Goal: Information Seeking & Learning: Learn about a topic

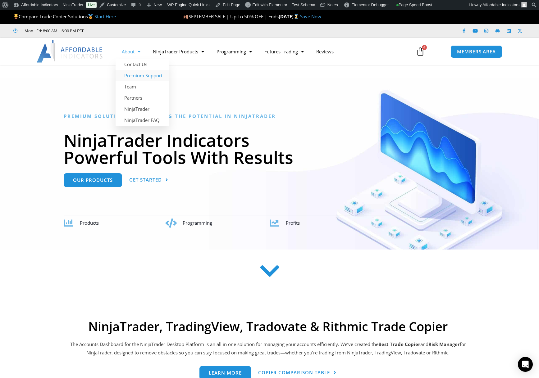
click at [147, 77] on link "Premium Support" at bounding box center [141, 75] width 53 height 11
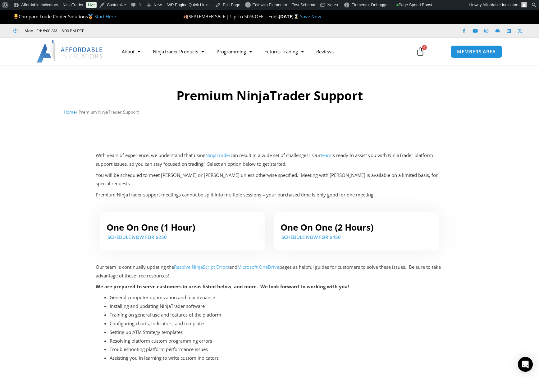
scroll to position [62, 0]
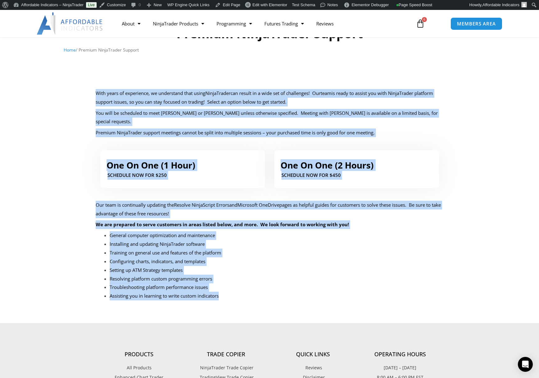
drag, startPoint x: 58, startPoint y: 74, endPoint x: 331, endPoint y: 295, distance: 351.0
click at [331, 295] on div "Premium NinjaTrader Support Home / Premium NinjaTrader Support With years of ex…" at bounding box center [269, 158] width 539 height 311
click at [331, 295] on div "Our team is continually updating the Resolve NinjaScript Errors and Microsoft O…" at bounding box center [270, 254] width 348 height 107
drag, startPoint x: 252, startPoint y: 275, endPoint x: 77, endPoint y: 66, distance: 272.9
click at [77, 66] on div "Premium NinjaTrader Support Home / Premium NinjaTrader Support With years of ex…" at bounding box center [269, 158] width 539 height 311
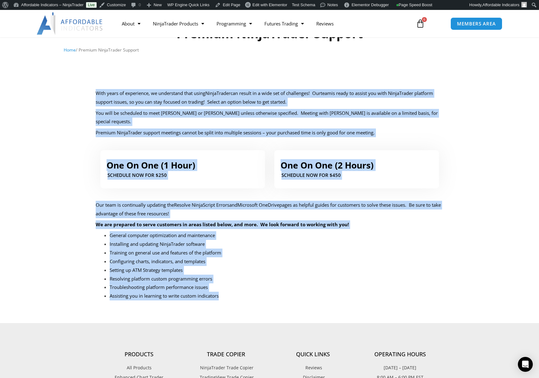
click at [77, 66] on section "Premium NinjaTrader Support Home / Premium NinjaTrader Support" at bounding box center [269, 44] width 539 height 83
drag, startPoint x: 46, startPoint y: 80, endPoint x: 305, endPoint y: 276, distance: 325.2
click at [305, 276] on div "Premium NinjaTrader Support Home / Premium NinjaTrader Support With years of ex…" at bounding box center [269, 158] width 539 height 311
click at [304, 283] on li "Troubleshooting platform performance issues" at bounding box center [277, 287] width 334 height 9
drag, startPoint x: 301, startPoint y: 286, endPoint x: 70, endPoint y: 58, distance: 324.8
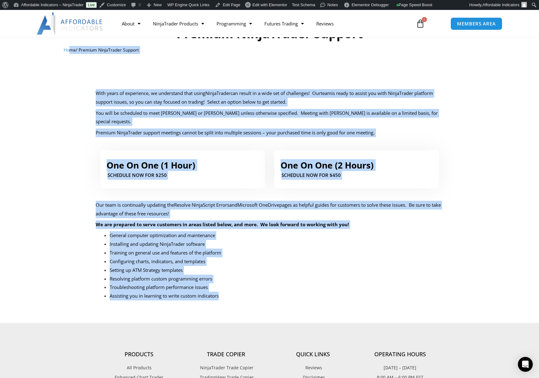
click at [70, 58] on div "Premium NinjaTrader Support Home / Premium NinjaTrader Support With years of ex…" at bounding box center [269, 158] width 539 height 311
click at [70, 58] on div "Home / Premium NinjaTrader Support" at bounding box center [269, 52] width 411 height 12
drag, startPoint x: 61, startPoint y: 84, endPoint x: 311, endPoint y: 296, distance: 327.2
click at [311, 296] on div "Premium NinjaTrader Support Home / Premium NinjaTrader Support With years of ex…" at bounding box center [269, 158] width 539 height 311
click at [311, 296] on div "Our team is continually updating the Resolve NinjaScript Errors and Microsoft O…" at bounding box center [270, 254] width 348 height 107
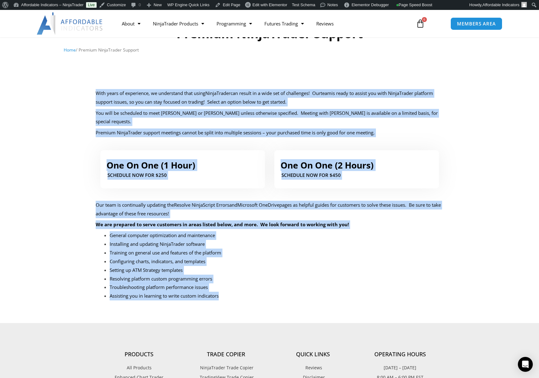
drag, startPoint x: 275, startPoint y: 299, endPoint x: 80, endPoint y: 70, distance: 301.0
click at [80, 70] on div "Premium NinjaTrader Support Home / Premium NinjaTrader Support With years of ex…" at bounding box center [269, 158] width 539 height 311
click at [80, 70] on section "Premium NinjaTrader Support Home / Premium NinjaTrader Support" at bounding box center [269, 44] width 539 height 83
drag, startPoint x: 51, startPoint y: 75, endPoint x: 317, endPoint y: 297, distance: 346.4
click at [317, 297] on div "Premium NinjaTrader Support Home / Premium NinjaTrader Support With years of ex…" at bounding box center [269, 158] width 539 height 311
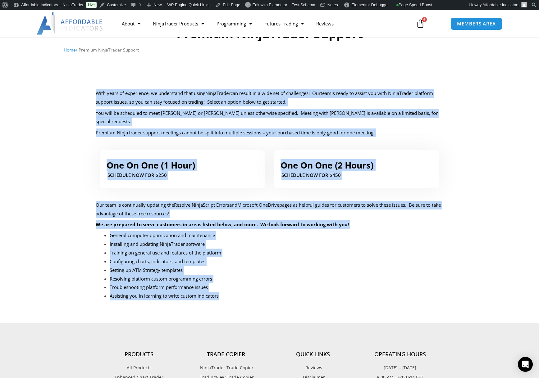
click at [317, 297] on div "Our team is continually updating the Resolve NinjaScript Errors and Microsoft O…" at bounding box center [270, 254] width 348 height 107
drag, startPoint x: 328, startPoint y: 303, endPoint x: 93, endPoint y: 88, distance: 318.6
click at [93, 88] on div "Premium NinjaTrader Support Home / Premium NinjaTrader Support With years of ex…" at bounding box center [269, 158] width 539 height 311
click at [93, 88] on div "With years of experience, we understand that using NinjaTrader can result in a …" at bounding box center [269, 114] width 354 height 56
drag, startPoint x: 54, startPoint y: 90, endPoint x: 252, endPoint y: 289, distance: 280.7
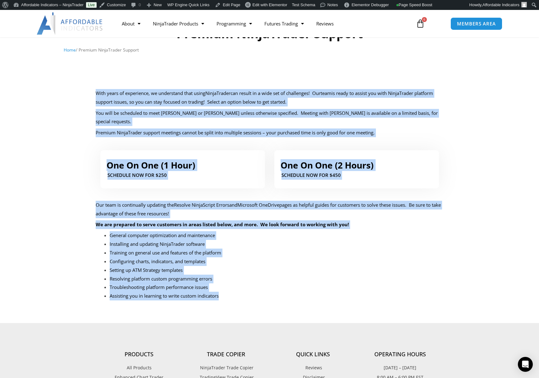
click at [252, 289] on div "Premium NinjaTrader Support Home / Premium NinjaTrader Support With years of ex…" at bounding box center [269, 158] width 539 height 311
click at [252, 292] on li "Assisting you in learning to write custom indicators" at bounding box center [277, 296] width 334 height 9
drag, startPoint x: 254, startPoint y: 296, endPoint x: 83, endPoint y: 61, distance: 291.4
click at [83, 61] on div "Premium NinjaTrader Support Home / Premium NinjaTrader Support With years of ex…" at bounding box center [269, 158] width 539 height 311
click at [83, 61] on section "Premium NinjaTrader Support Home / Premium NinjaTrader Support" at bounding box center [269, 44] width 539 height 83
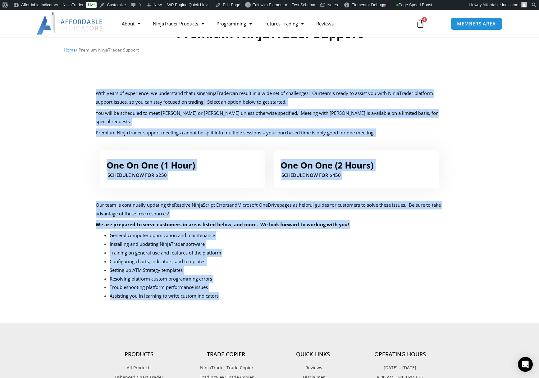
drag, startPoint x: 44, startPoint y: 62, endPoint x: 298, endPoint y: 304, distance: 350.2
click at [298, 304] on div "Premium NinjaTrader Support Home / Premium NinjaTrader Support With years of ex…" at bounding box center [269, 158] width 539 height 311
click at [298, 304] on section "One On One (1 Hour) SCHEDULE NOW FOR $250 One On One (2 Hours) SCHEDULE NOW For…" at bounding box center [269, 230] width 539 height 168
drag, startPoint x: 88, startPoint y: 94, endPoint x: 306, endPoint y: 307, distance: 304.7
click at [306, 307] on div "Premium NinjaTrader Support Home / Premium NinjaTrader Support With years of ex…" at bounding box center [269, 163] width 539 height 320
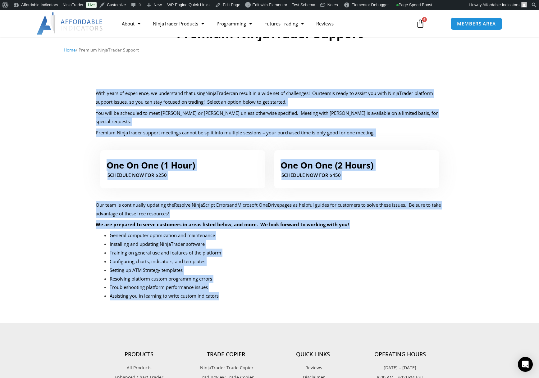
click at [306, 307] on div "Premium NinjaTrader Support Home / Premium NinjaTrader Support With years of ex…" at bounding box center [269, 163] width 539 height 320
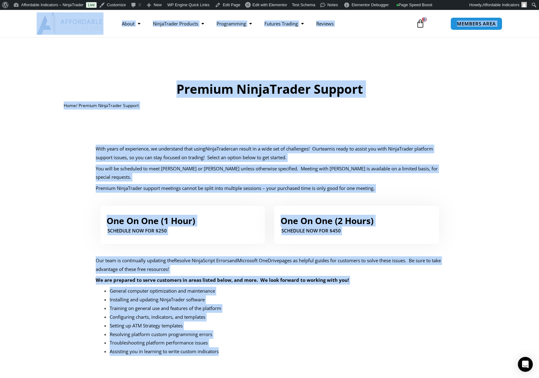
scroll to position [0, 0]
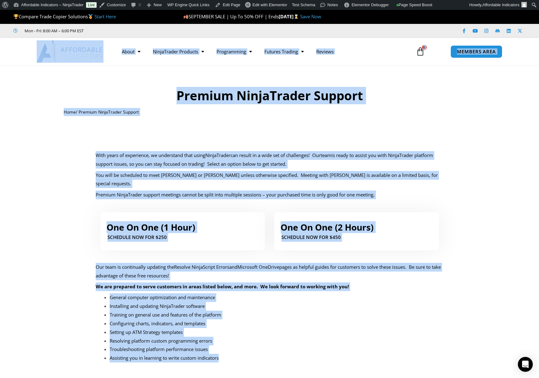
drag, startPoint x: 263, startPoint y: 307, endPoint x: 18, endPoint y: 40, distance: 361.4
click at [18, 40] on div "Compare Trade Copier Solutions Start Here SEPTEMBER SALE | Up To 50% OFF | Ends…" at bounding box center [269, 349] width 539 height 678
click at [18, 40] on div at bounding box center [269, 51] width 539 height 27
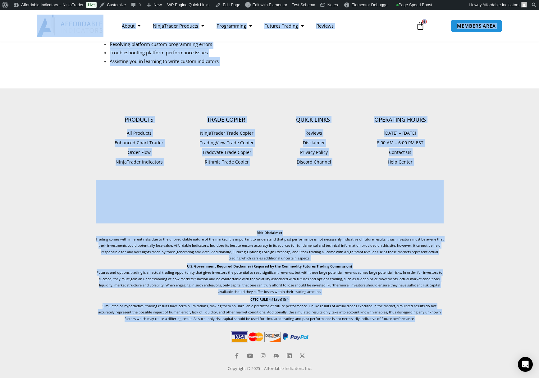
scroll to position [301, 0]
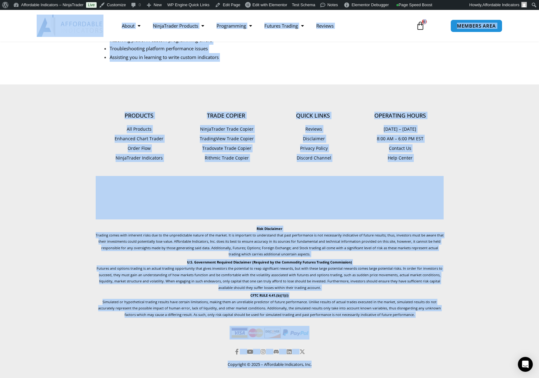
drag, startPoint x: 18, startPoint y: 36, endPoint x: 331, endPoint y: 358, distance: 449.3
click at [331, 358] on div "Compare Trade Copier Solutions Start Here SEPTEMBER SALE | Up To 50% OFF | Ends…" at bounding box center [269, 48] width 539 height 678
click at [331, 362] on div "Products All Products Enhanced Chart Trader Order Flow NinjaTrader Indicators T…" at bounding box center [269, 230] width 354 height 284
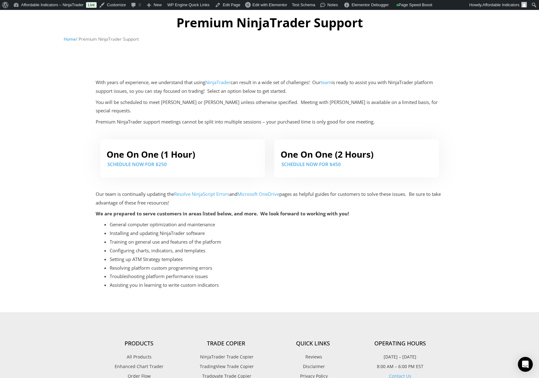
scroll to position [0, 0]
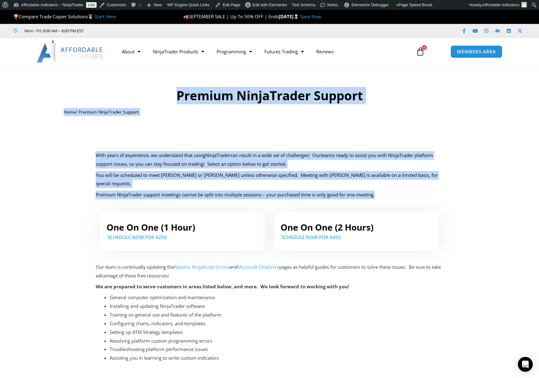
drag, startPoint x: 154, startPoint y: 87, endPoint x: 400, endPoint y: 188, distance: 266.1
click at [400, 188] on div "Premium NinjaTrader Support Home / Premium NinjaTrader Support With years of ex…" at bounding box center [269, 220] width 539 height 311
click at [400, 191] on p "Premium NinjaTrader support meetings cannot be split into multiple sessions – y…" at bounding box center [270, 195] width 348 height 9
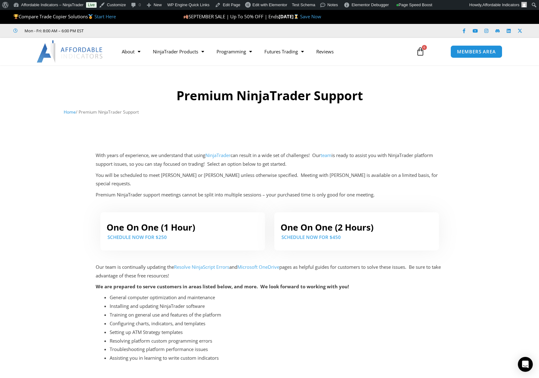
click at [395, 146] on div "Premium NinjaTrader Support Home / Premium NinjaTrader Support" at bounding box center [269, 106] width 354 height 83
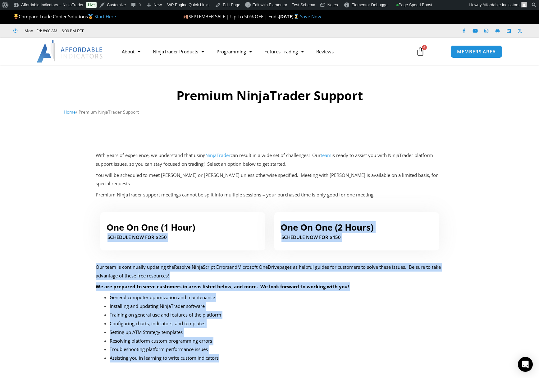
drag, startPoint x: 80, startPoint y: 246, endPoint x: 227, endPoint y: 348, distance: 179.1
click at [227, 348] on section "One On One (1 Hour) SCHEDULE NOW FOR $250 One On One (2 Hours) SCHEDULE NOW For…" at bounding box center [269, 292] width 539 height 168
click at [227, 354] on li "Assisting you in learning to write custom indicators" at bounding box center [277, 358] width 334 height 9
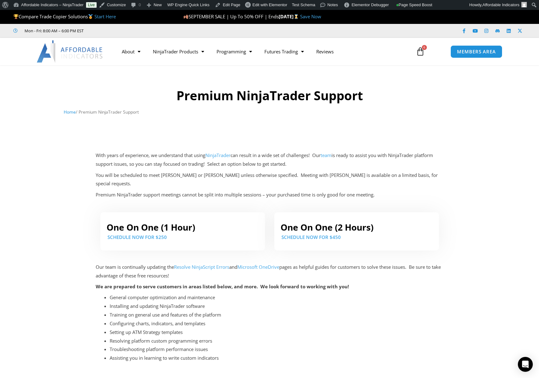
drag, startPoint x: 230, startPoint y: 349, endPoint x: 329, endPoint y: 268, distance: 127.3
click at [329, 268] on div "Our team is continually updating the Resolve NinjaScript Errors and Microsoft O…" at bounding box center [270, 313] width 348 height 100
click at [329, 268] on p "Our team is continually updating the Resolve NinjaScript Errors and Microsoft O…" at bounding box center [270, 271] width 348 height 17
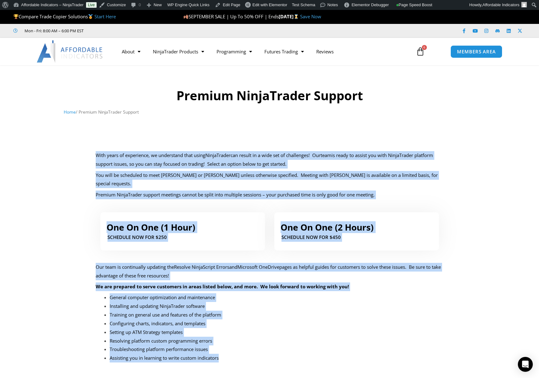
drag, startPoint x: 82, startPoint y: 146, endPoint x: 367, endPoint y: 352, distance: 351.7
click at [367, 352] on div "Premium NinjaTrader Support Home / Premium NinjaTrader Support With years of ex…" at bounding box center [269, 220] width 539 height 311
click at [259, 354] on li "Assisting you in learning to write custom indicators" at bounding box center [277, 358] width 334 height 9
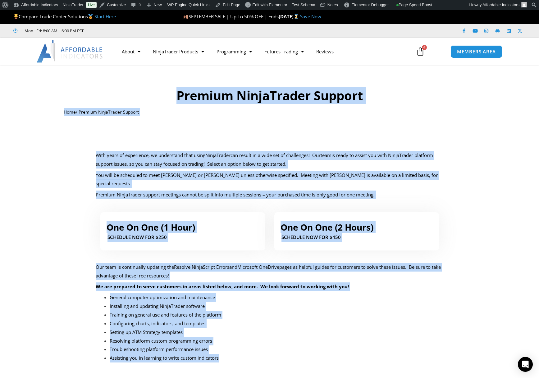
drag, startPoint x: 261, startPoint y: 355, endPoint x: 70, endPoint y: 82, distance: 333.0
click at [70, 82] on div "Premium NinjaTrader Support Home / Premium NinjaTrader Support With years of ex…" at bounding box center [269, 220] width 539 height 311
click at [70, 82] on div at bounding box center [269, 94] width 539 height 52
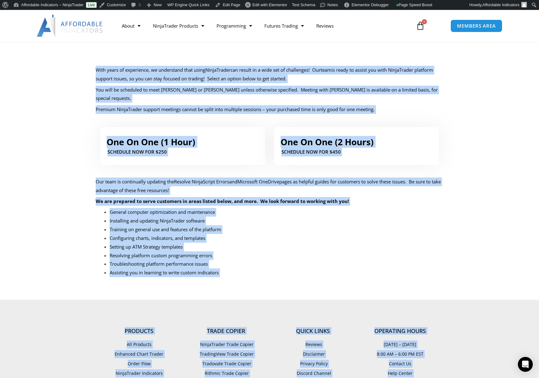
scroll to position [204, 0]
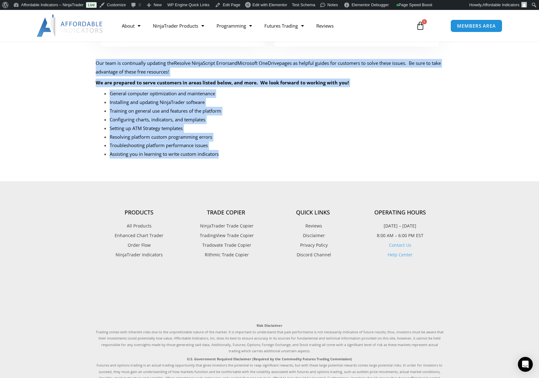
drag, startPoint x: 65, startPoint y: 88, endPoint x: 274, endPoint y: 149, distance: 217.4
click at [274, 149] on div "Premium NinjaTrader Support Home / Premium NinjaTrader Support With years of ex…" at bounding box center [269, 16] width 539 height 311
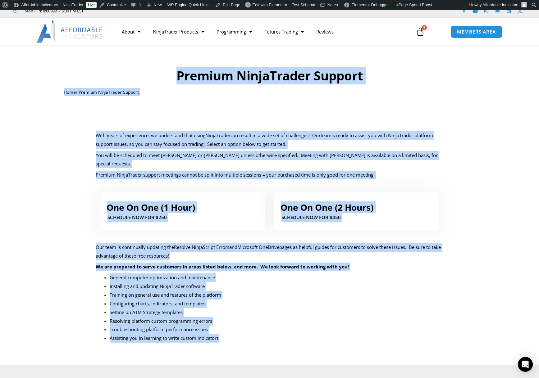
scroll to position [0, 0]
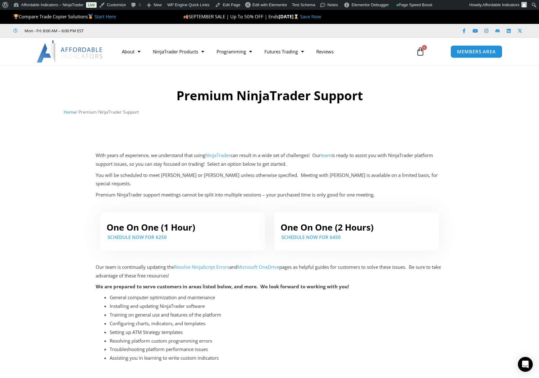
click at [103, 80] on div at bounding box center [269, 94] width 539 height 52
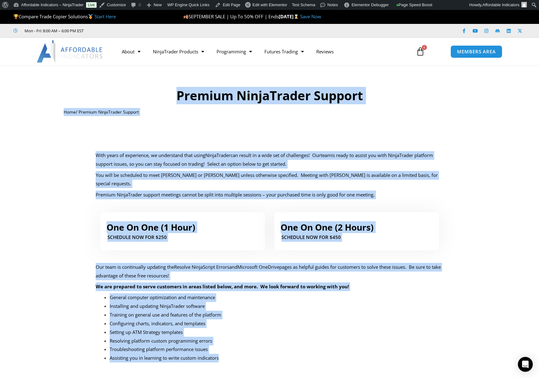
drag, startPoint x: 92, startPoint y: 81, endPoint x: 266, endPoint y: 348, distance: 318.7
click at [266, 348] on div "Premium NinjaTrader Support Home / Premium NinjaTrader Support With years of ex…" at bounding box center [269, 220] width 539 height 311
click at [266, 354] on li "Assisting you in learning to write custom indicators" at bounding box center [277, 358] width 334 height 9
drag, startPoint x: 281, startPoint y: 355, endPoint x: 145, endPoint y: 83, distance: 303.9
click at [145, 83] on div "Premium NinjaTrader Support Home / Premium NinjaTrader Support With years of ex…" at bounding box center [269, 220] width 539 height 311
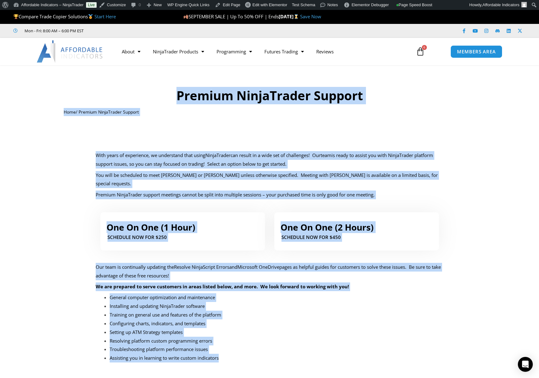
click at [145, 83] on div at bounding box center [269, 94] width 539 height 52
drag, startPoint x: 78, startPoint y: 78, endPoint x: 241, endPoint y: 356, distance: 322.4
click at [241, 356] on div "Premium NinjaTrader Support Home / Premium NinjaTrader Support With years of ex…" at bounding box center [269, 220] width 539 height 311
click at [241, 356] on div "Our team is continually updating the Resolve NinjaScript Errors and Microsoft O…" at bounding box center [270, 316] width 348 height 107
drag, startPoint x: 242, startPoint y: 357, endPoint x: 142, endPoint y: 74, distance: 299.9
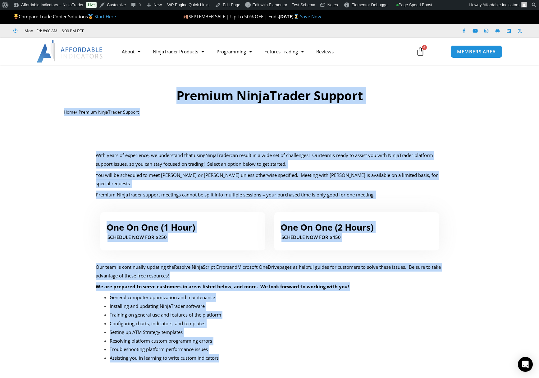
click at [142, 74] on div "Premium NinjaTrader Support Home / Premium NinjaTrader Support With years of ex…" at bounding box center [269, 220] width 539 height 311
click at [142, 74] on div at bounding box center [269, 94] width 539 height 52
drag, startPoint x: 99, startPoint y: 78, endPoint x: 290, endPoint y: 352, distance: 333.6
click at [290, 352] on div "Premium NinjaTrader Support Home / Premium NinjaTrader Support With years of ex…" at bounding box center [269, 220] width 539 height 311
click at [290, 354] on li "Assisting you in learning to write custom indicators" at bounding box center [277, 358] width 334 height 9
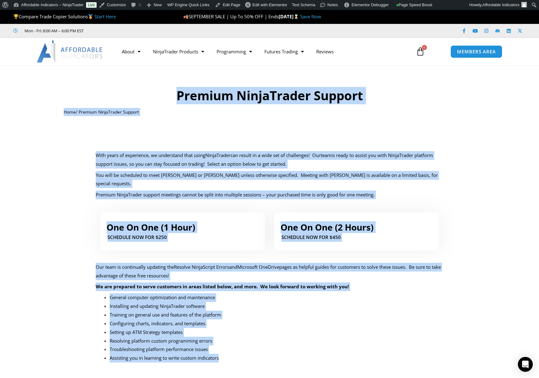
drag, startPoint x: 266, startPoint y: 362, endPoint x: 190, endPoint y: 79, distance: 293.6
click at [190, 79] on div "Premium NinjaTrader Support Home / Premium NinjaTrader Support With years of ex…" at bounding box center [269, 220] width 539 height 311
click at [140, 77] on div at bounding box center [269, 94] width 539 height 52
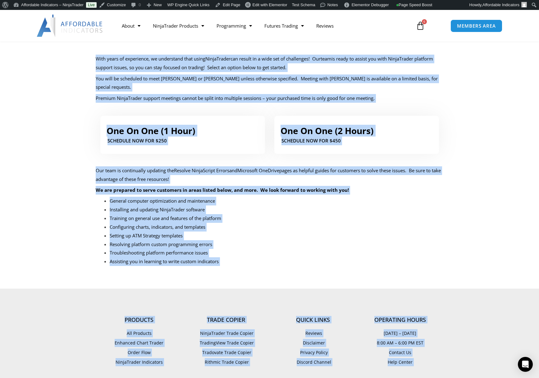
scroll to position [131, 0]
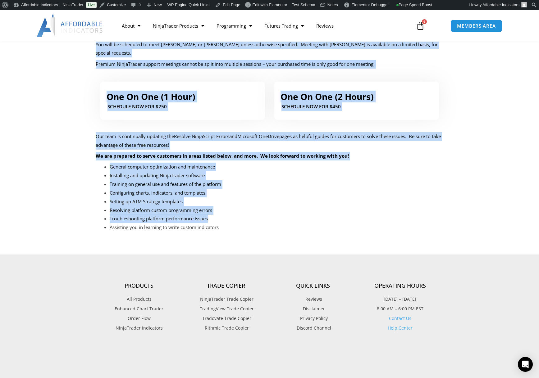
drag, startPoint x: 137, startPoint y: 100, endPoint x: 234, endPoint y: 210, distance: 146.6
click at [234, 210] on div "Premium NinjaTrader Support Home / Premium NinjaTrader Support With years of ex…" at bounding box center [269, 90] width 539 height 311
click at [234, 214] on li "Troubleshooting platform performance issues" at bounding box center [277, 218] width 334 height 9
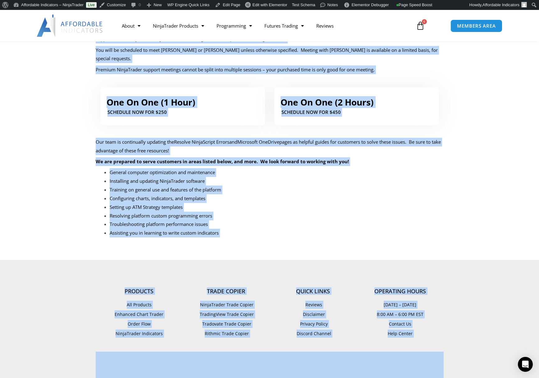
scroll to position [274, 0]
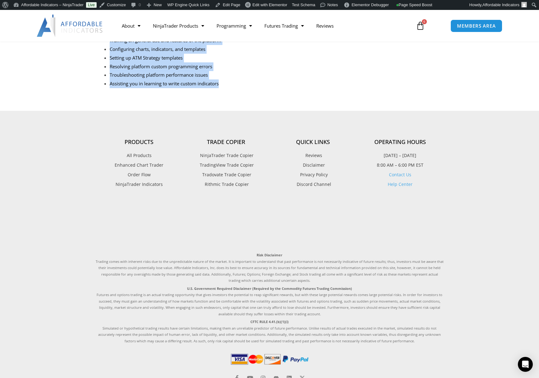
drag, startPoint x: 92, startPoint y: 152, endPoint x: 263, endPoint y: 71, distance: 188.7
click at [263, 79] on li "Assisting you in learning to write custom indicators" at bounding box center [277, 83] width 334 height 9
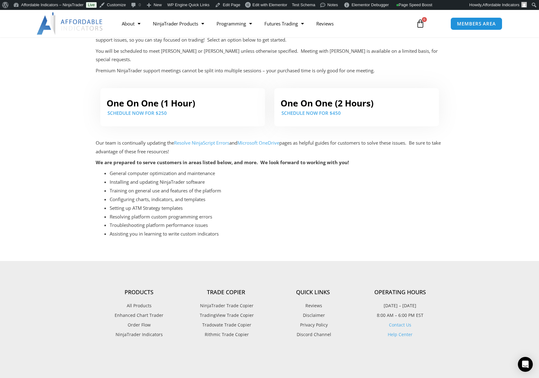
scroll to position [0, 0]
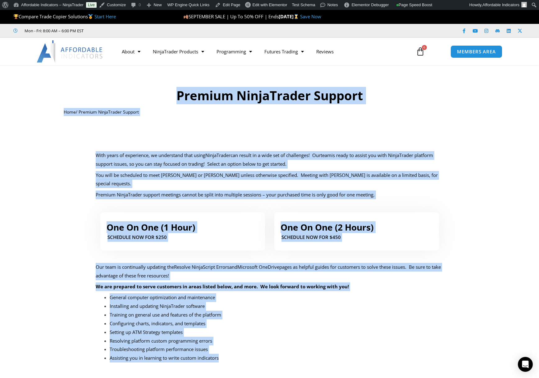
drag, startPoint x: 102, startPoint y: 78, endPoint x: 235, endPoint y: 353, distance: 305.1
click at [235, 353] on div "Premium NinjaTrader Support Home / Premium NinjaTrader Support With years of ex…" at bounding box center [269, 220] width 539 height 311
click at [235, 354] on li "Assisting you in learning to write custom indicators" at bounding box center [277, 358] width 334 height 9
drag, startPoint x: 237, startPoint y: 358, endPoint x: 88, endPoint y: 73, distance: 321.3
click at [88, 73] on div "Premium NinjaTrader Support Home / Premium NinjaTrader Support With years of ex…" at bounding box center [269, 220] width 539 height 311
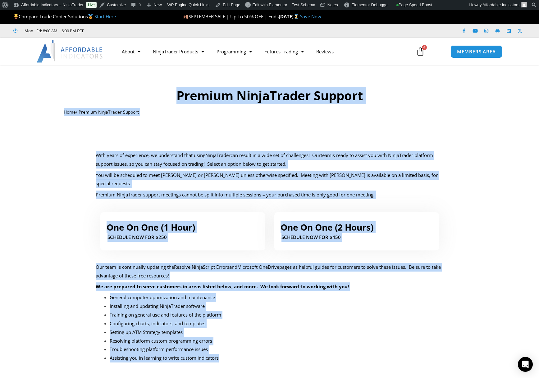
click at [88, 73] on div at bounding box center [269, 94] width 539 height 52
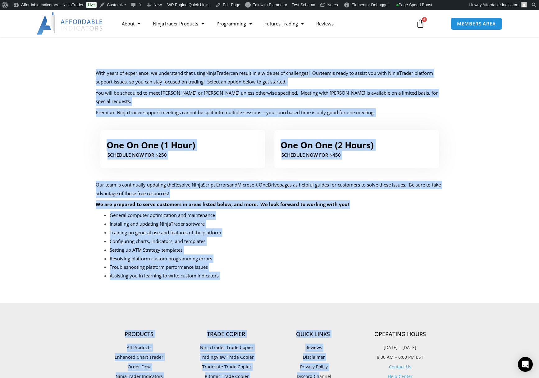
scroll to position [95, 0]
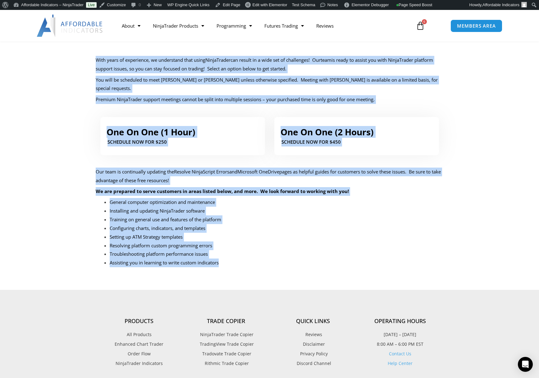
drag, startPoint x: 45, startPoint y: 70, endPoint x: 283, endPoint y: 269, distance: 310.2
click at [283, 269] on div "Premium NinjaTrader Support Home / Premium NinjaTrader Support With years of ex…" at bounding box center [269, 125] width 539 height 311
click at [283, 269] on section "One On One (1 Hour) SCHEDULE NOW FOR $250 One On One (2 Hours) SCHEDULE NOW For…" at bounding box center [269, 196] width 539 height 168
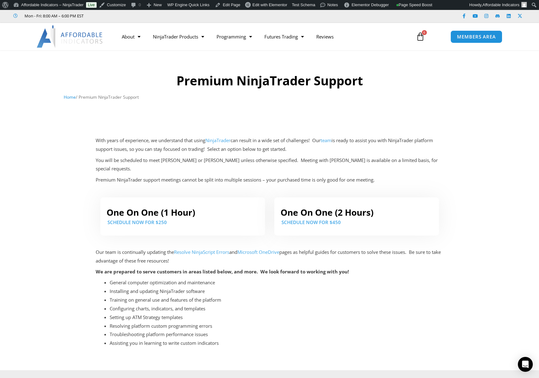
scroll to position [0, 0]
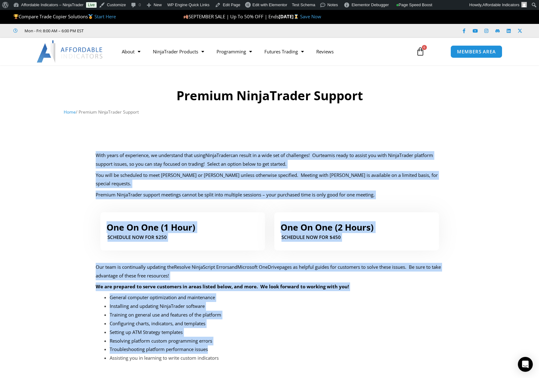
drag, startPoint x: 87, startPoint y: 152, endPoint x: 368, endPoint y: 343, distance: 339.5
click at [368, 343] on div "Premium NinjaTrader Support Home / Premium NinjaTrader Support With years of ex…" at bounding box center [269, 220] width 539 height 311
click at [368, 345] on li "Troubleshooting platform performance issues" at bounding box center [277, 349] width 334 height 9
drag, startPoint x: 322, startPoint y: 348, endPoint x: 117, endPoint y: 124, distance: 303.2
click at [117, 124] on div "Premium NinjaTrader Support Home / Premium NinjaTrader Support With years of ex…" at bounding box center [269, 220] width 539 height 311
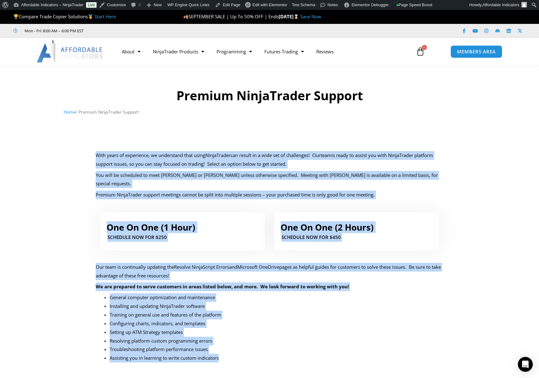
click at [117, 124] on div at bounding box center [270, 126] width 348 height 12
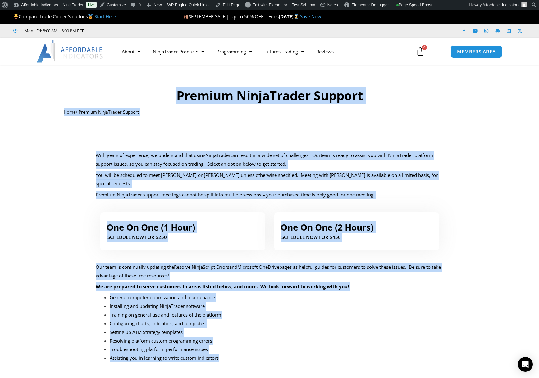
drag, startPoint x: 77, startPoint y: 91, endPoint x: 317, endPoint y: 349, distance: 352.1
click at [317, 349] on div "Premium NinjaTrader Support Home / Premium NinjaTrader Support With years of ex…" at bounding box center [269, 220] width 539 height 311
click at [317, 354] on li "Assisting you in learning to write custom indicators" at bounding box center [277, 358] width 334 height 9
drag, startPoint x: 297, startPoint y: 354, endPoint x: 156, endPoint y: 90, distance: 299.8
click at [156, 90] on div "Premium NinjaTrader Support Home / Premium NinjaTrader Support With years of ex…" at bounding box center [269, 220] width 539 height 311
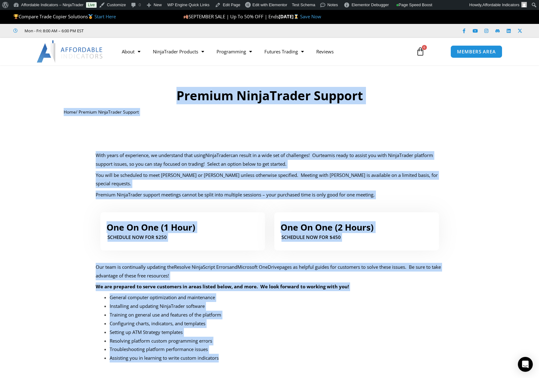
drag, startPoint x: 89, startPoint y: 84, endPoint x: 317, endPoint y: 354, distance: 353.1
click at [317, 354] on div "Premium NinjaTrader Support Home / Premium NinjaTrader Support With years of ex…" at bounding box center [269, 220] width 539 height 311
click at [236, 345] on li "Troubleshooting platform performance issues" at bounding box center [277, 349] width 334 height 9
drag, startPoint x: 239, startPoint y: 357, endPoint x: 171, endPoint y: 68, distance: 296.9
click at [171, 68] on div "Premium NinjaTrader Support Home / Premium NinjaTrader Support With years of ex…" at bounding box center [269, 220] width 539 height 311
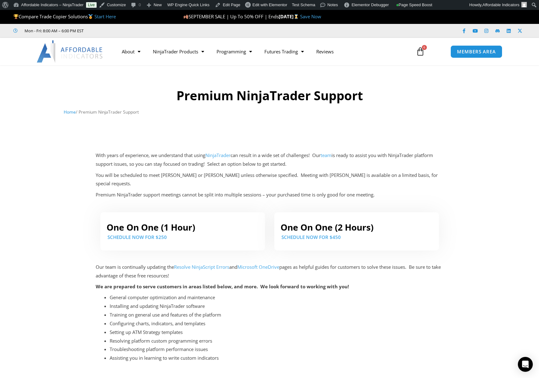
click at [142, 81] on div at bounding box center [269, 94] width 539 height 52
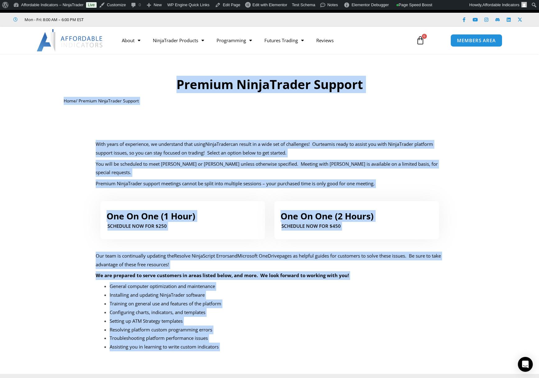
scroll to position [18, 0]
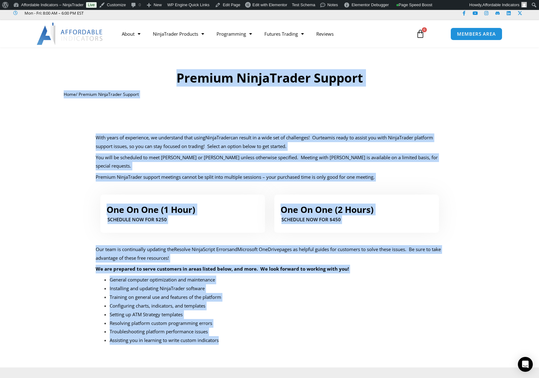
drag, startPoint x: 137, startPoint y: 81, endPoint x: 264, endPoint y: 329, distance: 278.3
click at [264, 329] on div "Premium NinjaTrader Support Home / Premium NinjaTrader Support With years of ex…" at bounding box center [269, 202] width 539 height 311
click at [264, 336] on li "Assisting you in learning to write custom indicators" at bounding box center [277, 340] width 334 height 9
drag, startPoint x: 260, startPoint y: 336, endPoint x: 148, endPoint y: 52, distance: 306.0
click at [148, 52] on div "Premium NinjaTrader Support Home / Premium NinjaTrader Support With years of ex…" at bounding box center [269, 202] width 539 height 311
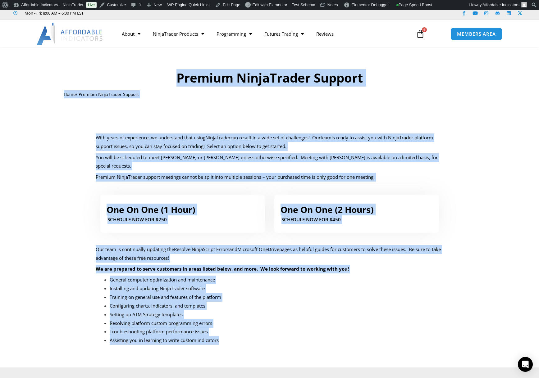
click at [148, 52] on div at bounding box center [269, 77] width 539 height 52
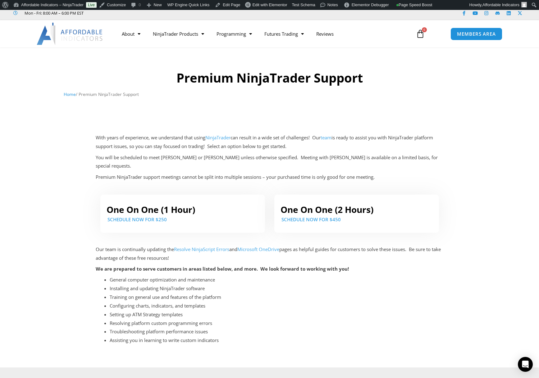
scroll to position [0, 0]
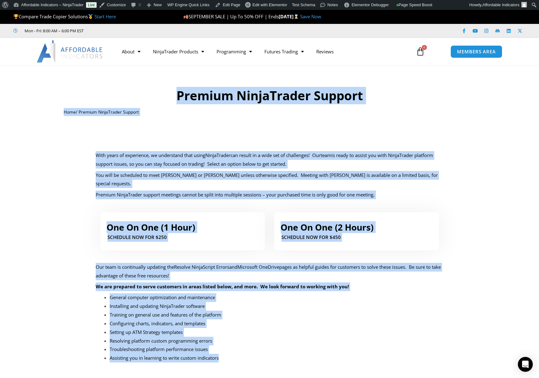
drag, startPoint x: 156, startPoint y: 85, endPoint x: 278, endPoint y: 355, distance: 296.7
click at [278, 355] on div "Premium NinjaTrader Support Home / Premium NinjaTrader Support With years of ex…" at bounding box center [269, 220] width 539 height 311
click at [278, 355] on div "Our team is continually updating the Resolve NinjaScript Errors and Microsoft O…" at bounding box center [270, 316] width 348 height 107
drag, startPoint x: 237, startPoint y: 364, endPoint x: 148, endPoint y: 85, distance: 292.5
click at [148, 85] on div "Premium NinjaTrader Support Home / Premium NinjaTrader Support With years of ex…" at bounding box center [269, 220] width 539 height 311
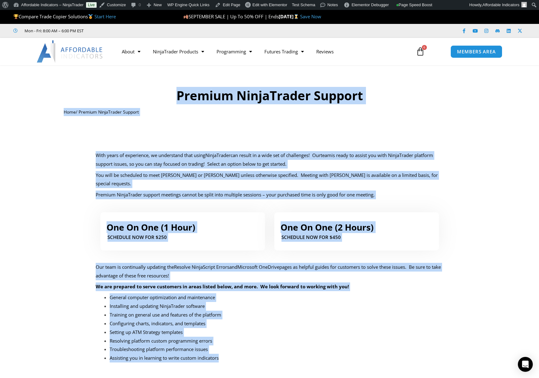
click at [148, 85] on div at bounding box center [269, 94] width 539 height 52
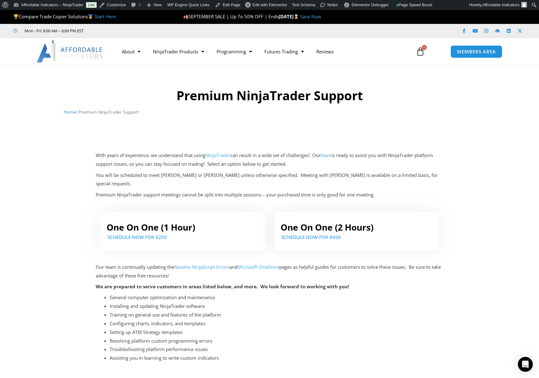
click at [72, 49] on img at bounding box center [70, 51] width 67 height 22
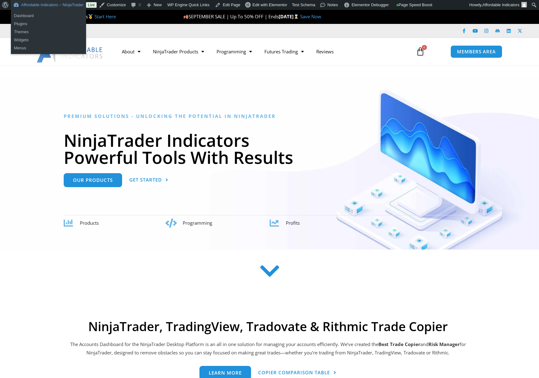
click at [67, 7] on link "Affordable Indicators – NinjaTrader" at bounding box center [48, 5] width 75 height 10
